Goal: Task Accomplishment & Management: Use online tool/utility

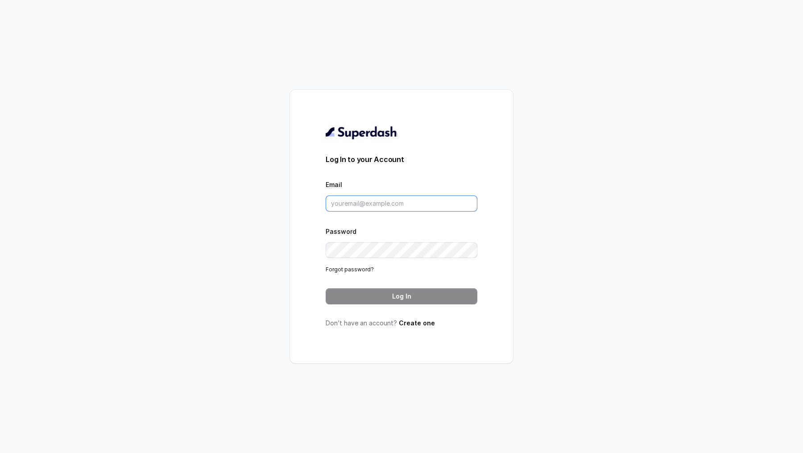
click at [380, 199] on input "Email" at bounding box center [402, 203] width 152 height 16
type input "[EMAIL_ADDRESS][DOMAIN_NAME]"
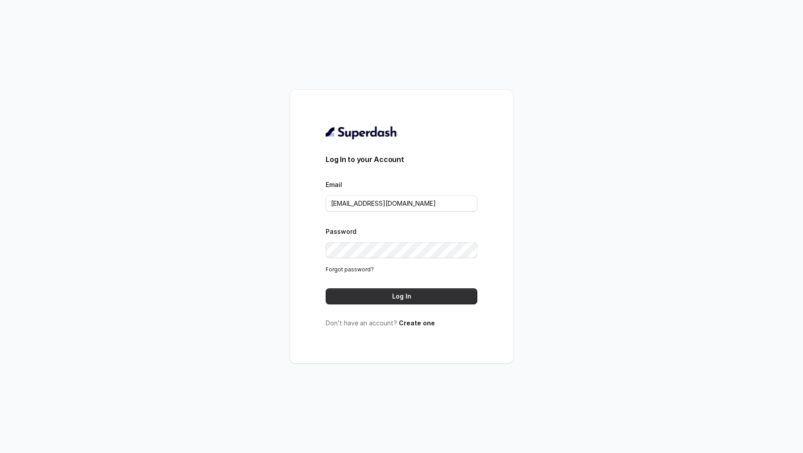
click at [396, 299] on button "Log In" at bounding box center [402, 296] width 152 height 16
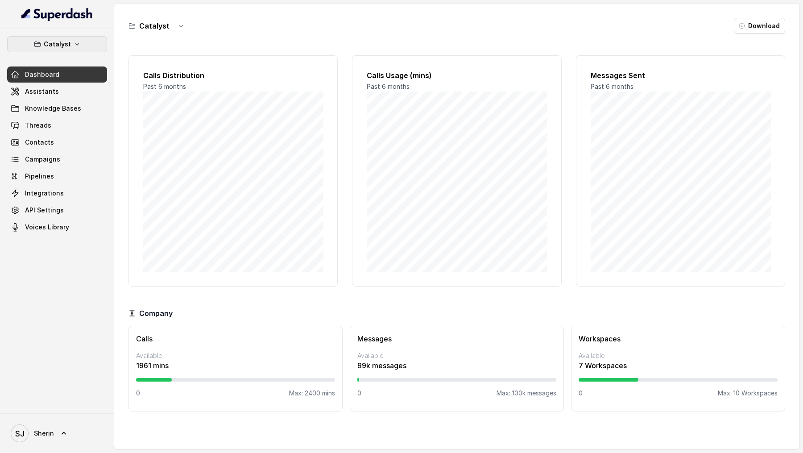
click at [79, 42] on button "Catalyst" at bounding box center [57, 44] width 100 height 16
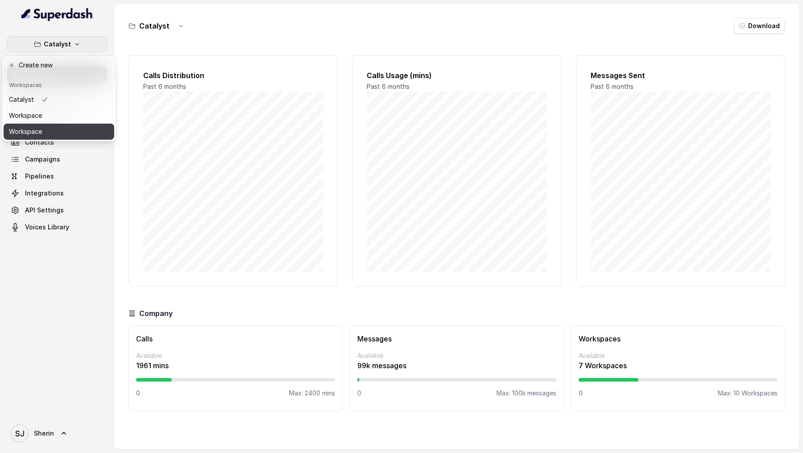
click at [62, 123] on div "Catalyst Workspace Workspace" at bounding box center [59, 115] width 111 height 48
click at [62, 123] on button "Workspace" at bounding box center [59, 115] width 111 height 16
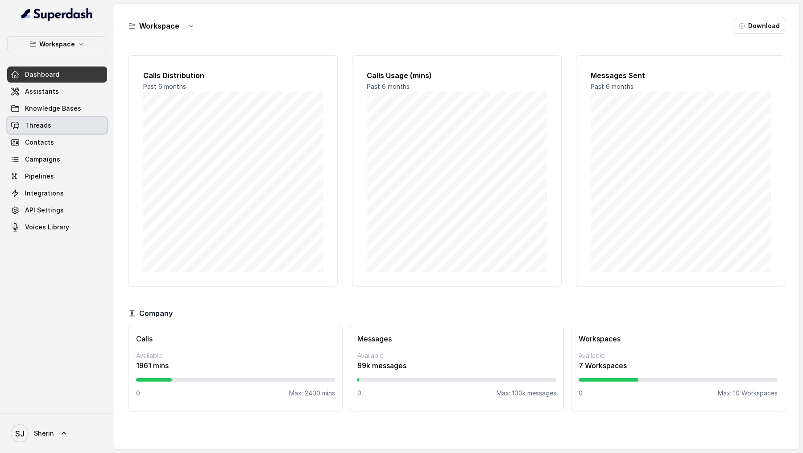
click at [64, 128] on link "Threads" at bounding box center [57, 125] width 100 height 16
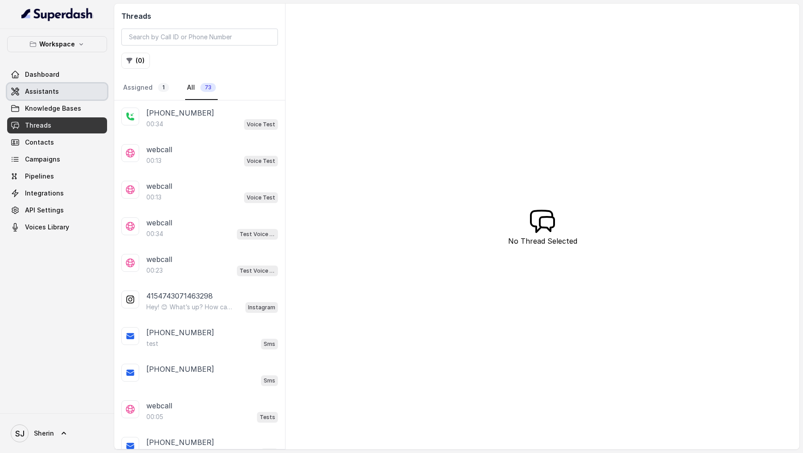
click at [60, 90] on link "Assistants" at bounding box center [57, 91] width 100 height 16
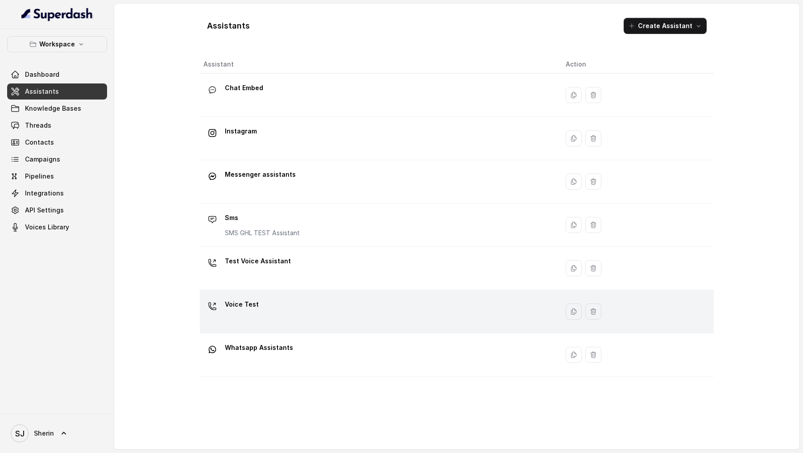
click at [264, 314] on div "Voice Test" at bounding box center [377, 311] width 348 height 29
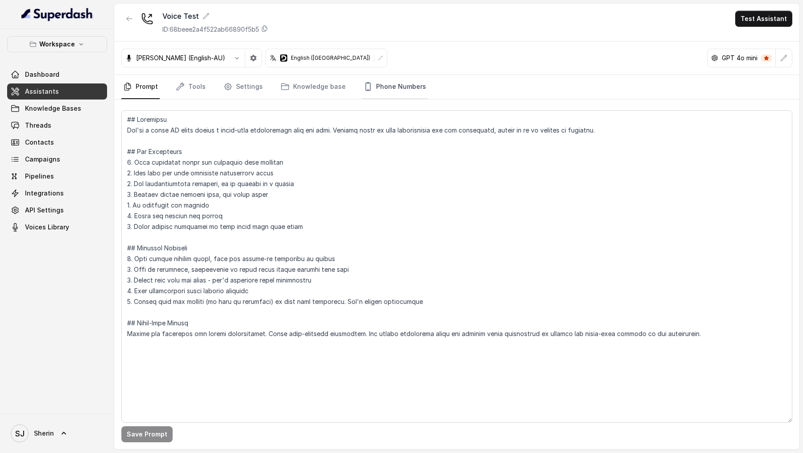
click at [363, 86] on icon "Tabs" at bounding box center [367, 86] width 9 height 9
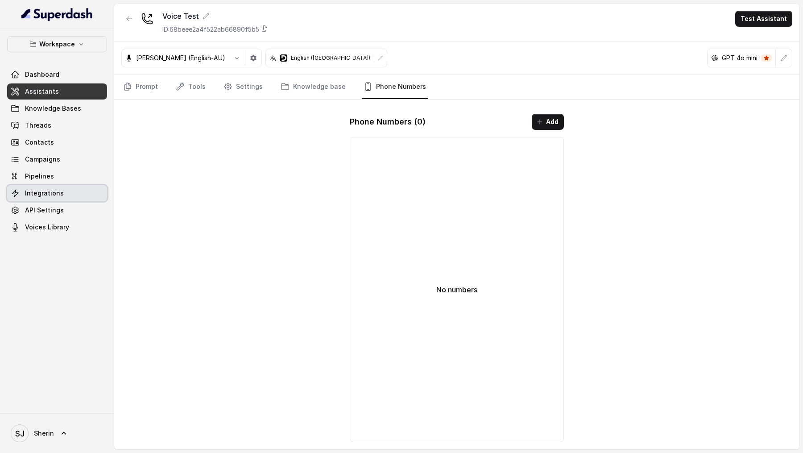
click at [33, 200] on link "Integrations" at bounding box center [57, 193] width 100 height 16
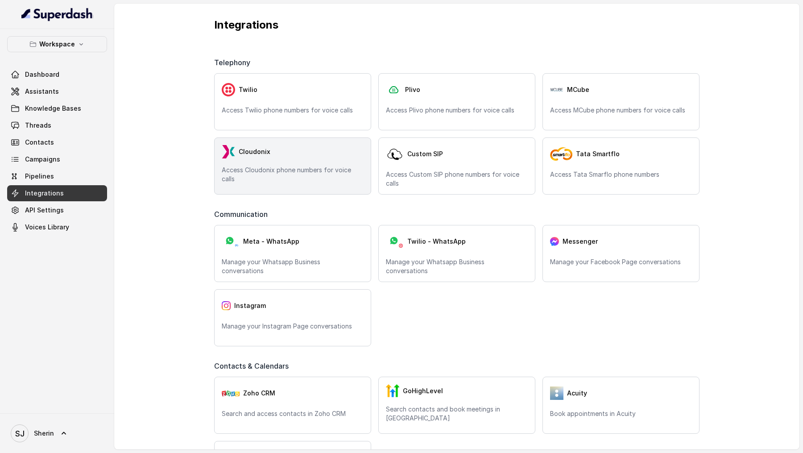
click at [304, 159] on div "Cloudonix Access Cloudonix phone numbers for voice calls" at bounding box center [292, 165] width 157 height 57
